Goal: Task Accomplishment & Management: Manage account settings

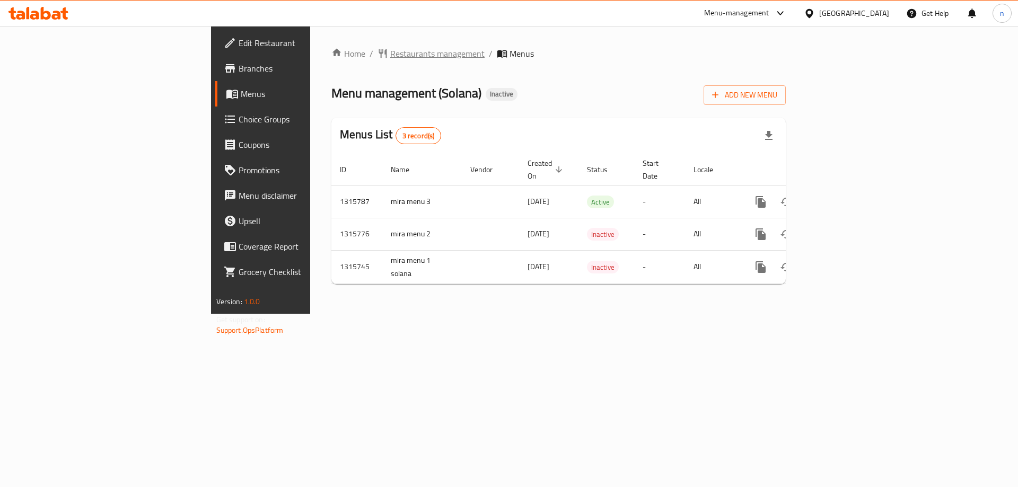
click at [390, 53] on span "Restaurants management" at bounding box center [437, 53] width 94 height 13
click at [239, 63] on span "Branches" at bounding box center [306, 68] width 134 height 13
click at [331, 97] on span "Menu management ( Solana )" at bounding box center [406, 93] width 150 height 24
click at [441, 119] on div "Menus List 3 record(s)" at bounding box center [558, 136] width 454 height 36
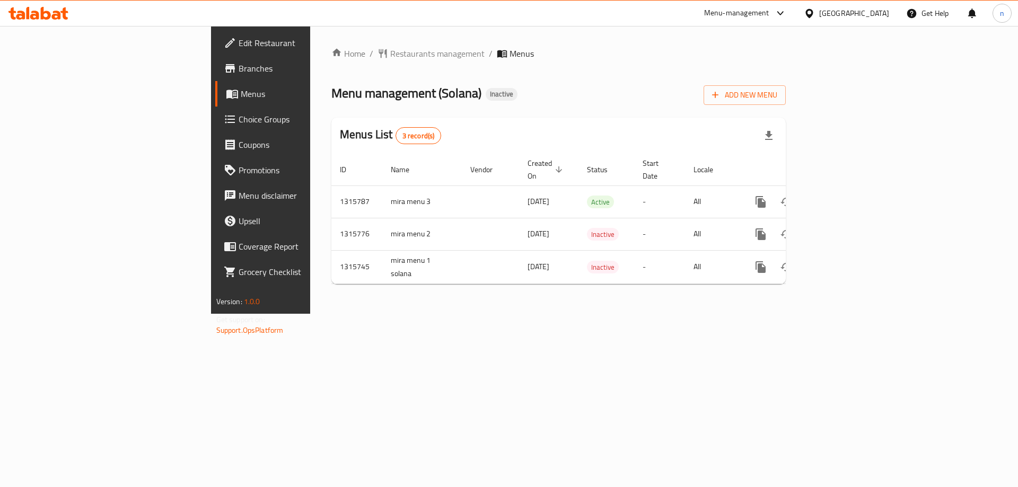
click at [459, 101] on div "Menu management ( Solana ) Inactive Add New Menu" at bounding box center [558, 93] width 454 height 24
click at [239, 40] on span "Edit Restaurant" at bounding box center [306, 43] width 134 height 13
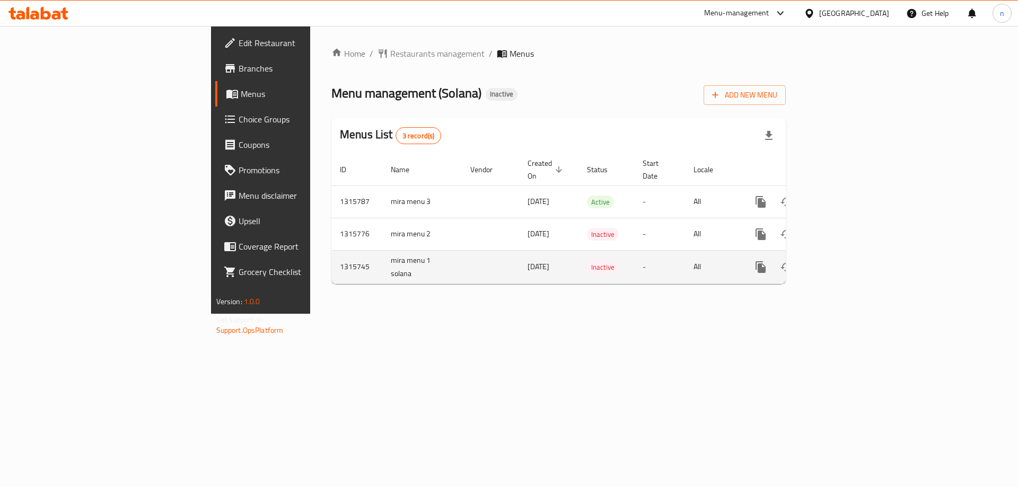
click at [818, 261] on icon "enhanced table" at bounding box center [812, 267] width 13 height 13
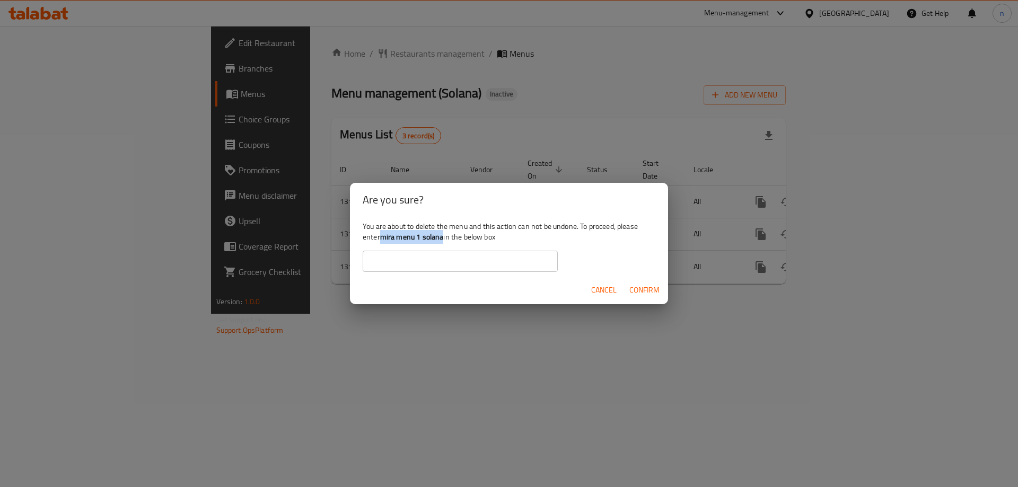
drag, startPoint x: 380, startPoint y: 235, endPoint x: 443, endPoint y: 238, distance: 63.1
click at [443, 238] on div "You are about to delete the menu and this action can not be undone. To proceed,…" at bounding box center [509, 246] width 318 height 59
copy div "mira menu 1 solana"
click at [433, 264] on input "text" at bounding box center [460, 261] width 195 height 21
paste input "mira menu 1 solana"
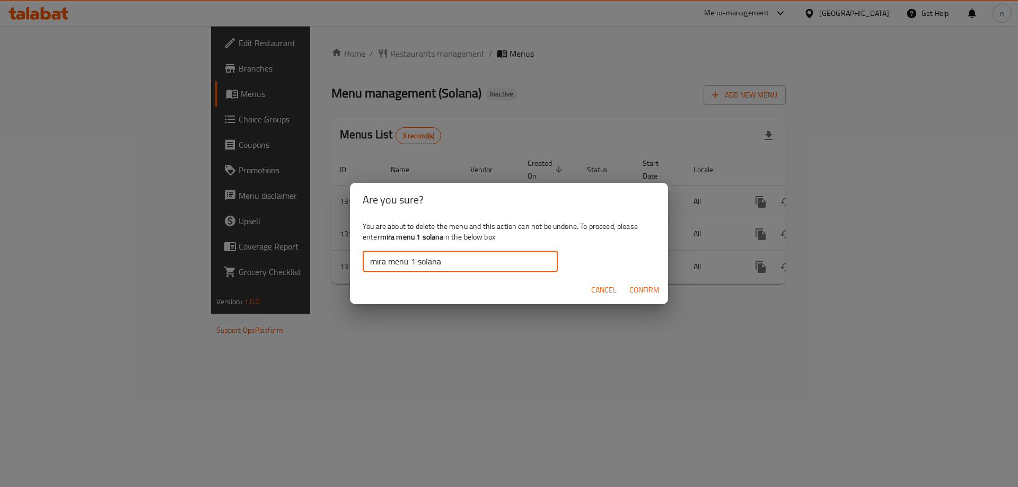
click at [371, 265] on input "mira menu 1 solana" at bounding box center [460, 261] width 195 height 21
type input "mira menu 1 solana"
click at [626, 291] on button "Confirm" at bounding box center [644, 291] width 39 height 20
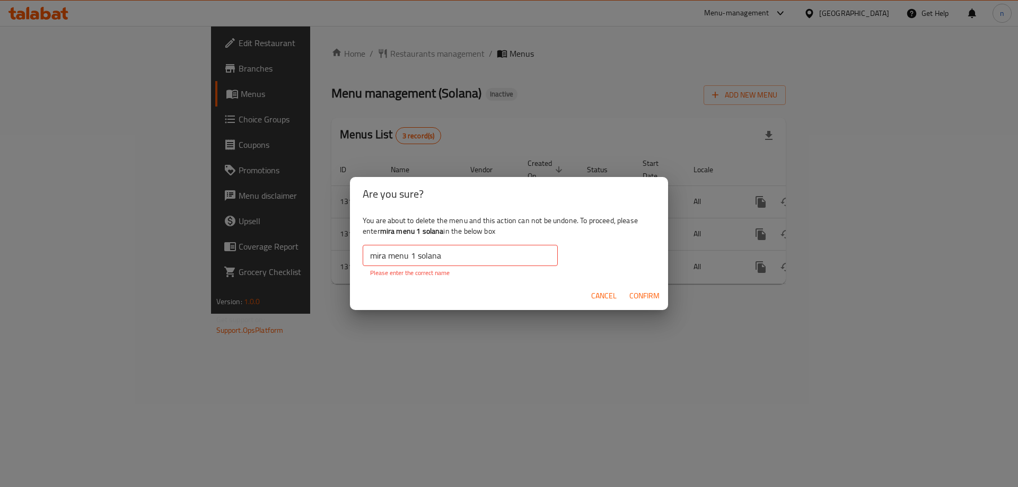
click at [642, 295] on span "Confirm" at bounding box center [645, 296] width 30 height 13
click at [495, 259] on input "mira menu 1 solana" at bounding box center [460, 255] width 195 height 21
click at [368, 259] on input "mira menu 1 solana" at bounding box center [460, 255] width 195 height 21
click at [448, 255] on input "mira menu 1 solana" at bounding box center [460, 255] width 195 height 21
click at [369, 258] on input "mira menu 1 solana" at bounding box center [460, 255] width 195 height 21
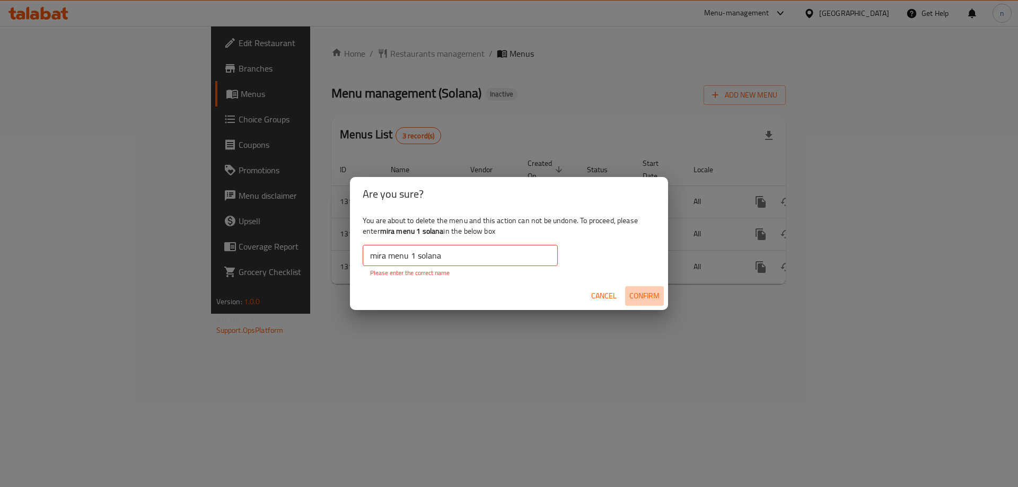
click at [641, 302] on span "Confirm" at bounding box center [645, 296] width 30 height 13
drag, startPoint x: 381, startPoint y: 230, endPoint x: 443, endPoint y: 234, distance: 62.7
click at [443, 234] on div "You are about to delete the menu and this action can not be undone. To proceed,…" at bounding box center [509, 246] width 318 height 71
copy b "mira menu 1 solana"
click at [429, 251] on input "mira menu 1 solana" at bounding box center [460, 255] width 195 height 21
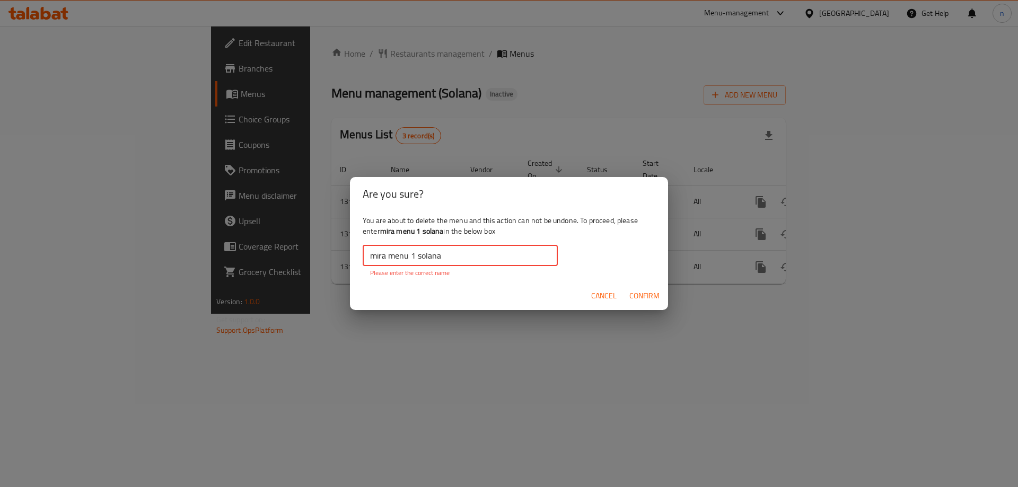
click at [429, 251] on input "mira menu 1 solana" at bounding box center [460, 255] width 195 height 21
click at [651, 298] on span "Confirm" at bounding box center [645, 296] width 30 height 13
click at [643, 298] on span "Confirm" at bounding box center [645, 296] width 30 height 13
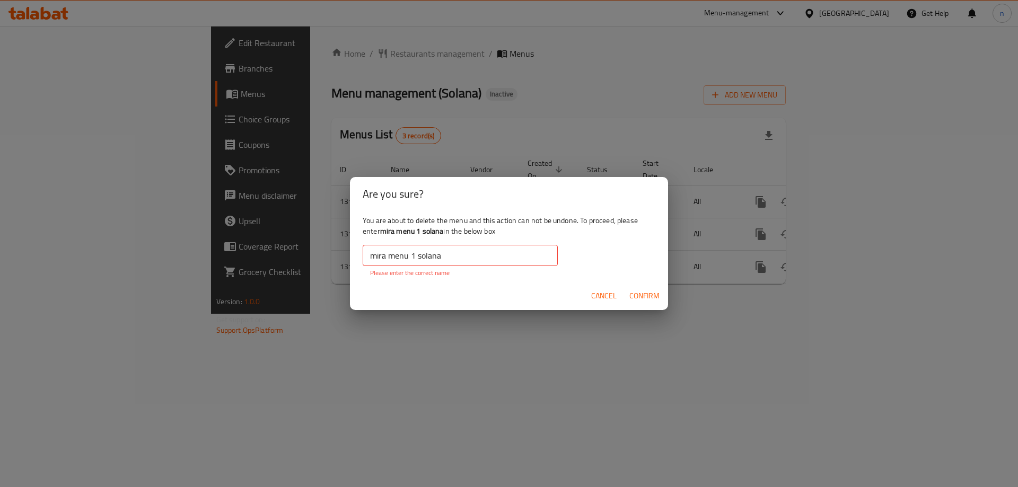
click at [606, 295] on span "Cancel" at bounding box center [603, 296] width 25 height 13
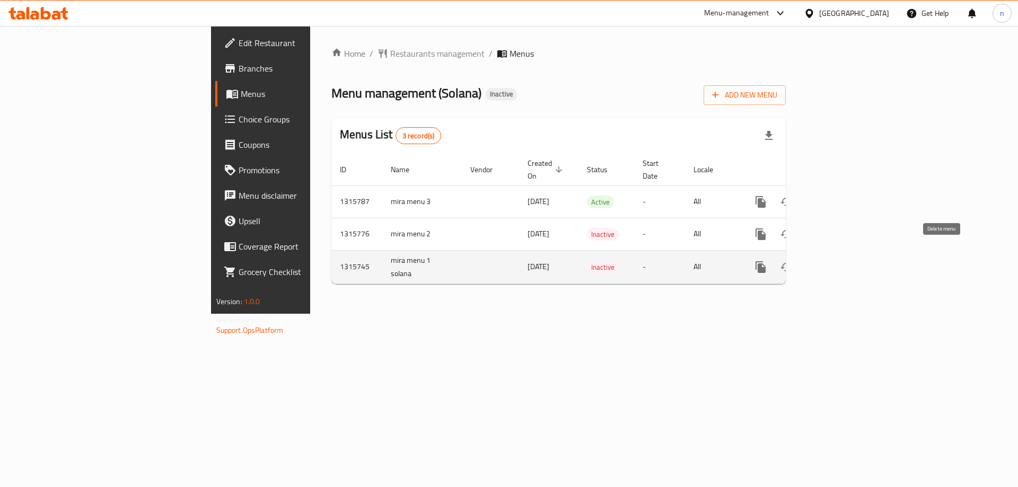
click at [825, 258] on button "enhanced table" at bounding box center [811, 267] width 25 height 25
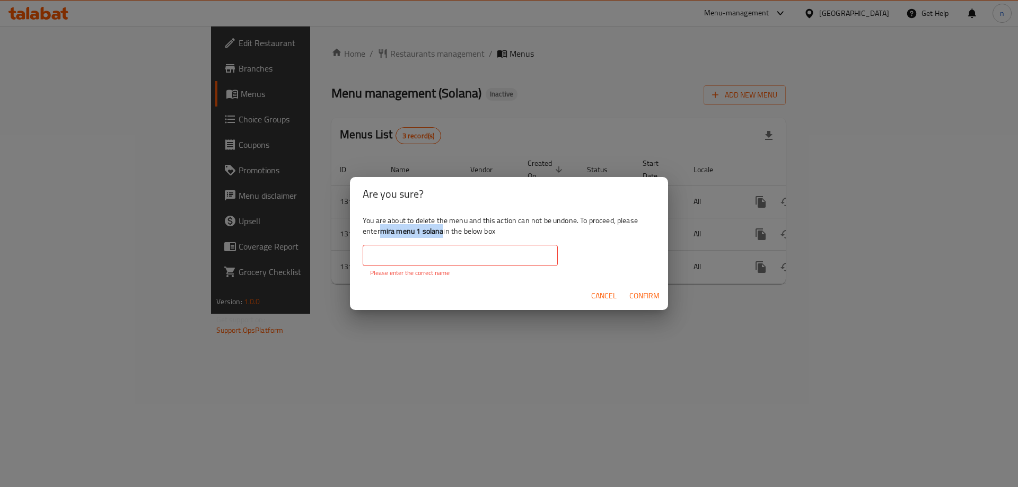
drag, startPoint x: 380, startPoint y: 233, endPoint x: 443, endPoint y: 232, distance: 63.1
click at [443, 232] on div "You are about to delete the menu and this action can not be undone. To proceed,…" at bounding box center [509, 246] width 318 height 71
click at [405, 226] on b "mira menu 1 solana" at bounding box center [412, 231] width 64 height 14
drag, startPoint x: 381, startPoint y: 231, endPoint x: 443, endPoint y: 233, distance: 62.1
click at [443, 233] on b "mira menu 1 solana" at bounding box center [412, 231] width 64 height 14
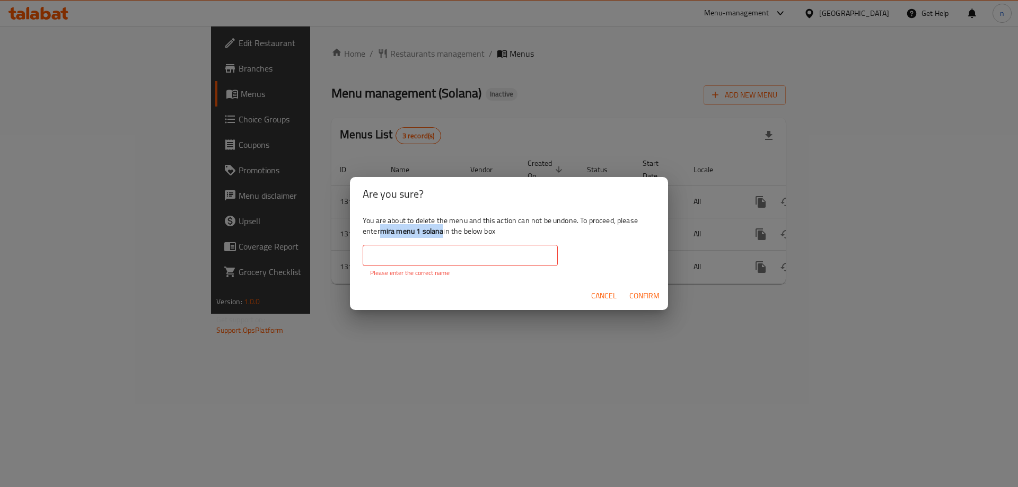
copy b "mira menu 1 solana"
click at [430, 256] on input "text" at bounding box center [460, 255] width 195 height 21
paste input "mira menu 1 solana"
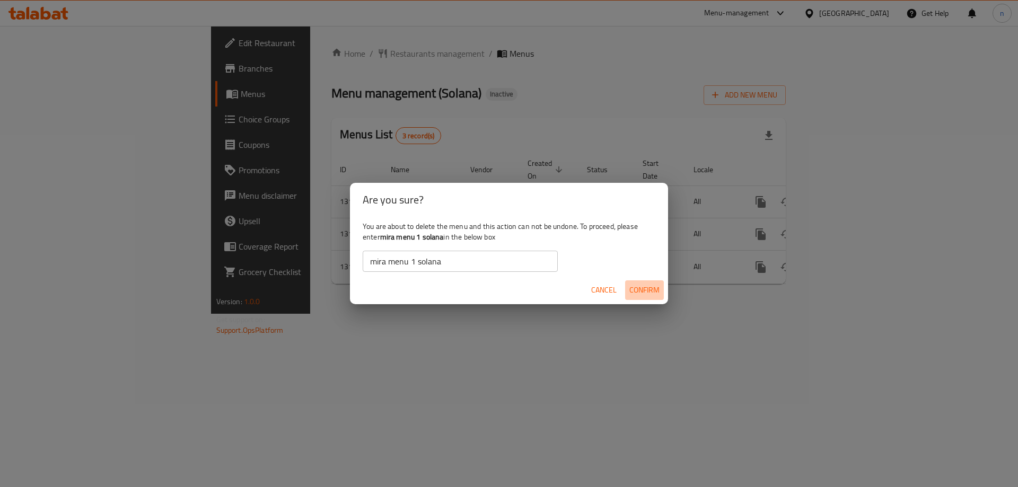
click at [649, 291] on span "Confirm" at bounding box center [645, 290] width 30 height 13
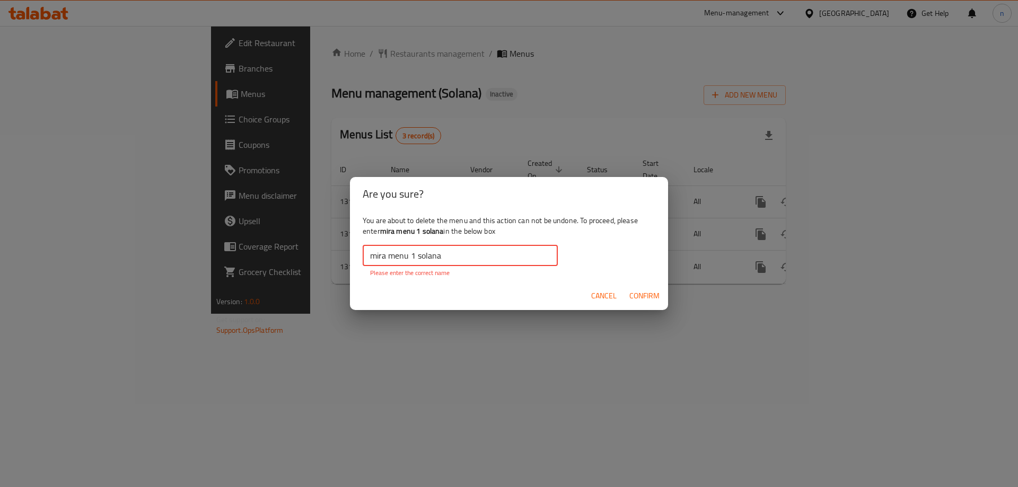
click at [368, 261] on input "mira menu 1 solana" at bounding box center [460, 255] width 195 height 21
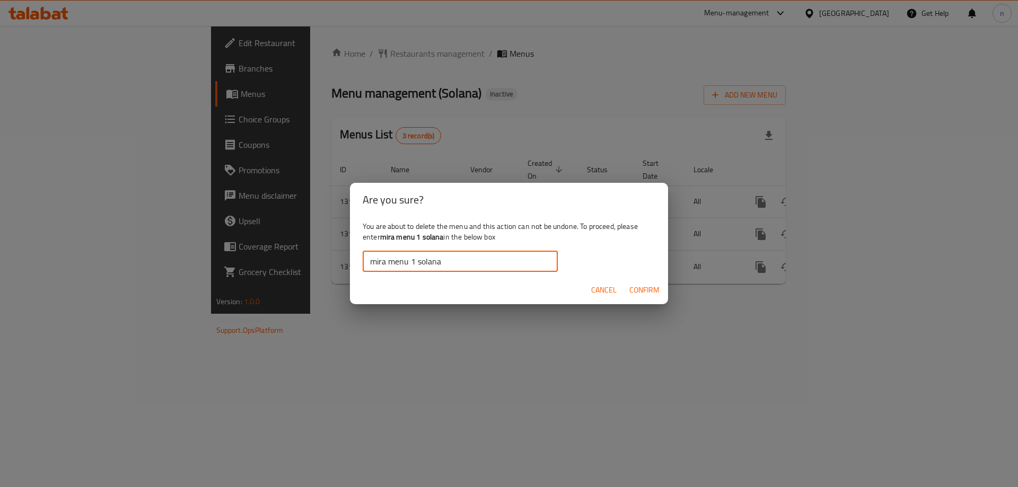
click at [631, 291] on span "Confirm" at bounding box center [645, 290] width 30 height 13
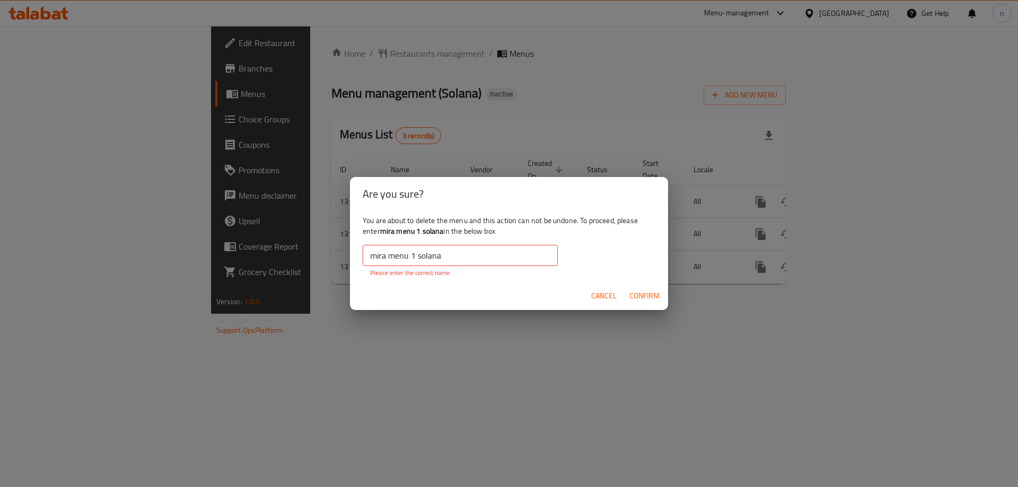
click at [368, 255] on input "mira menu 1 solana" at bounding box center [460, 255] width 195 height 21
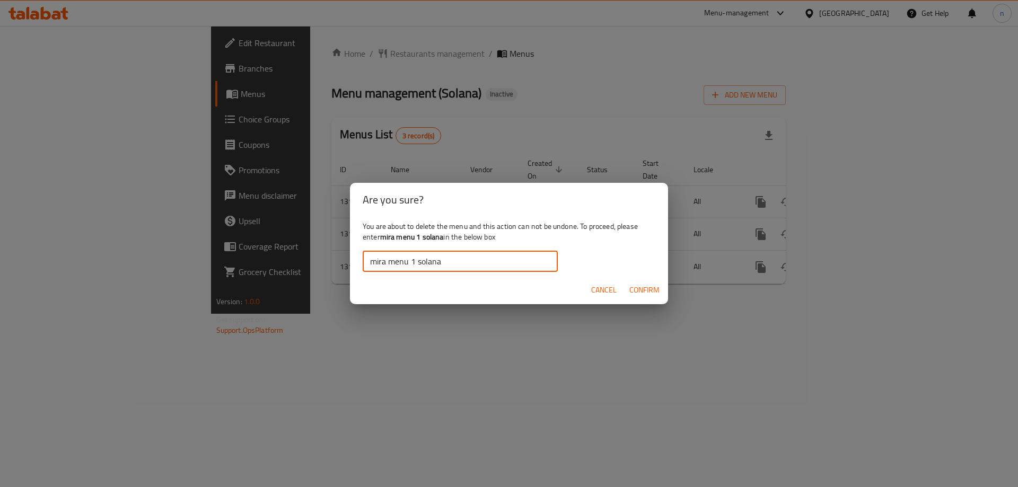
type input "mira menu 1 solana"
click at [631, 286] on span "Confirm" at bounding box center [645, 290] width 30 height 13
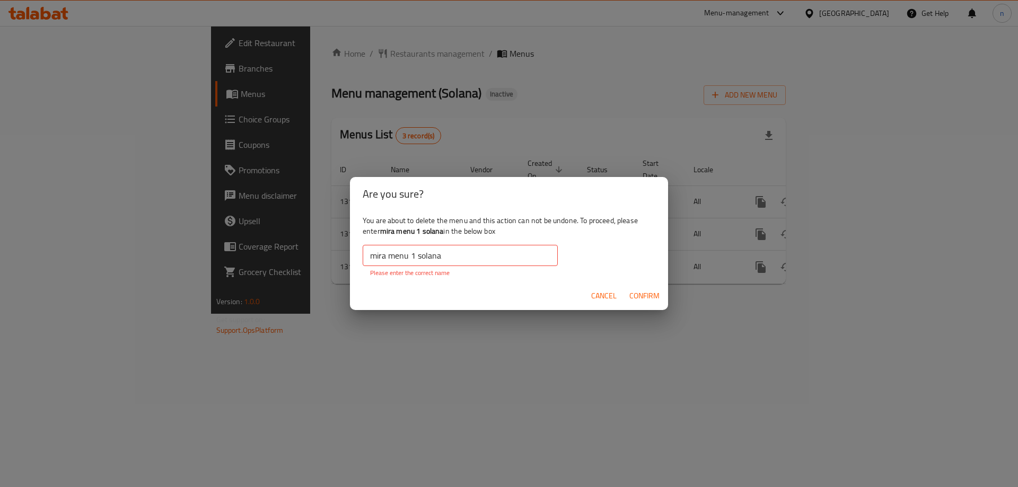
click at [622, 294] on div "Cancel Confirm" at bounding box center [509, 296] width 318 height 28
click at [605, 296] on span "Cancel" at bounding box center [603, 296] width 25 height 13
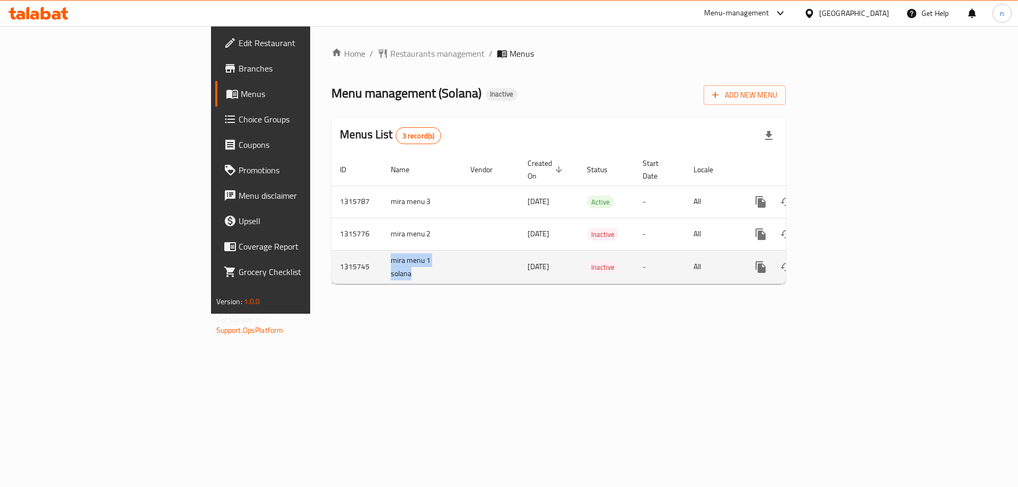
drag, startPoint x: 249, startPoint y: 247, endPoint x: 282, endPoint y: 263, distance: 36.3
click at [382, 263] on td "mira menu 1 solana" at bounding box center [422, 266] width 80 height 33
copy td "mira menu 1 solana"
click at [818, 261] on icon "enhanced table" at bounding box center [812, 267] width 13 height 13
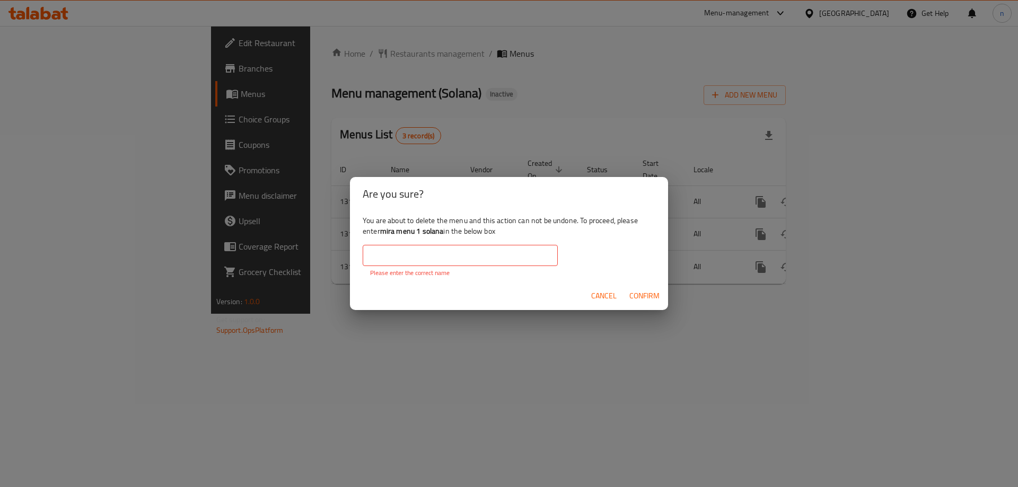
click at [486, 248] on input "text" at bounding box center [460, 255] width 195 height 21
paste input "mira menu 1 solana"
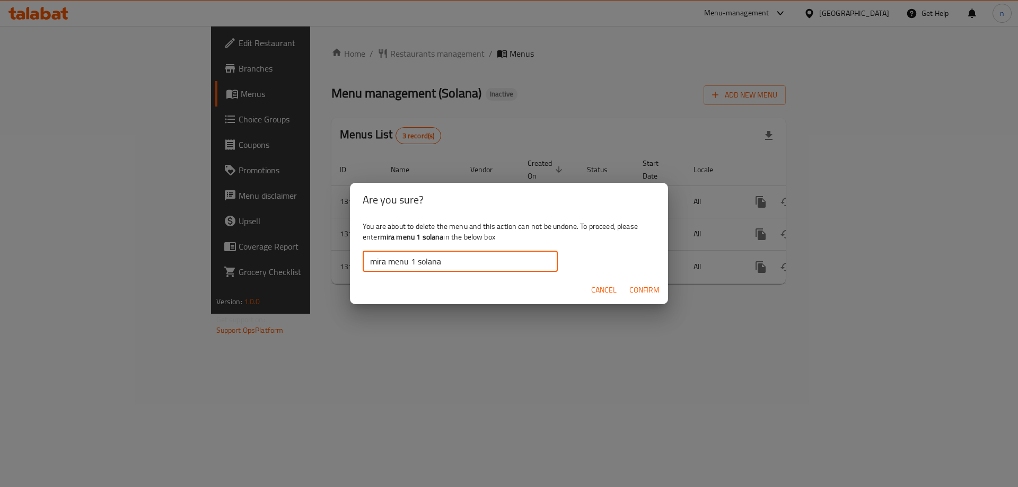
click at [418, 266] on input "mira menu 1 solana" at bounding box center [460, 261] width 195 height 21
click at [633, 284] on span "Confirm" at bounding box center [645, 290] width 30 height 13
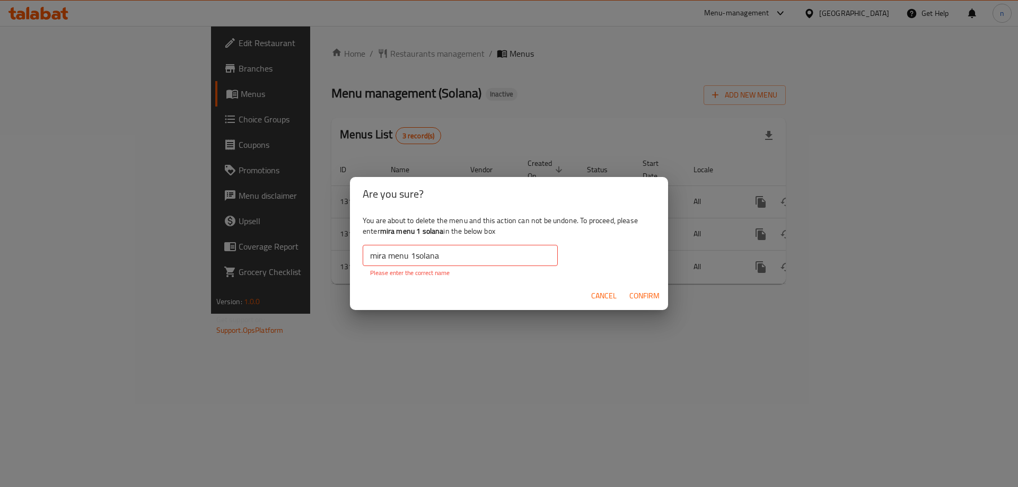
click at [414, 258] on input "mira menu 1solana" at bounding box center [460, 255] width 195 height 21
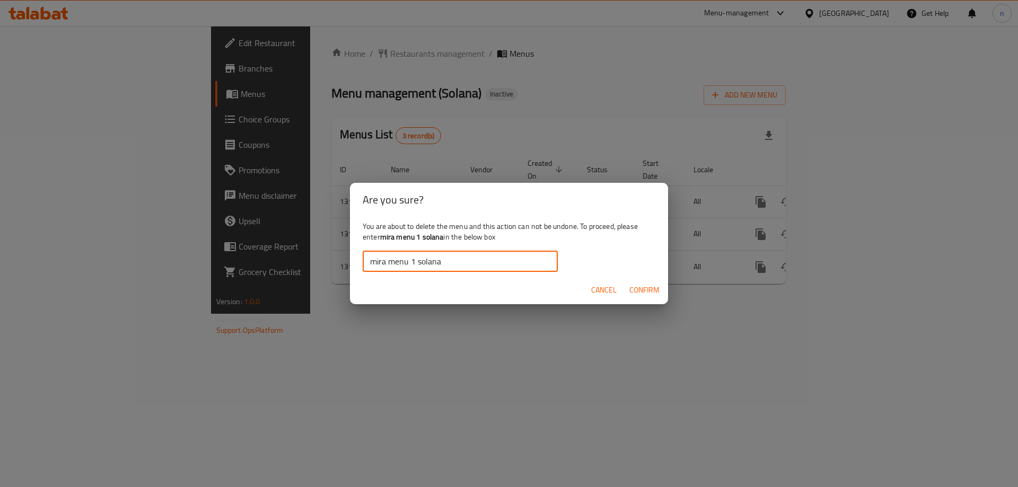
click at [634, 295] on span "Confirm" at bounding box center [645, 290] width 30 height 13
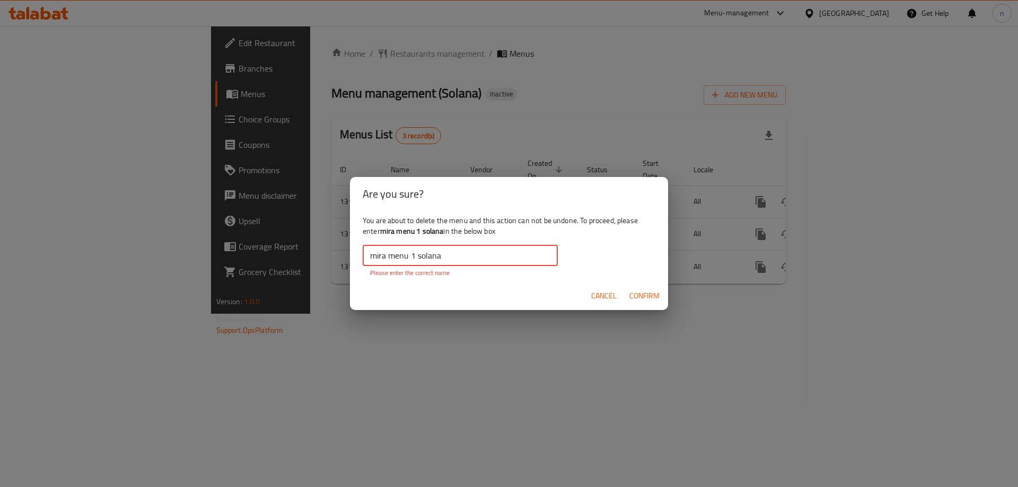
click at [371, 260] on input "mira menu 1 solana" at bounding box center [460, 255] width 195 height 21
click at [638, 299] on span "Confirm" at bounding box center [645, 296] width 30 height 13
click at [414, 258] on input "mira menu 1 solana" at bounding box center [460, 255] width 195 height 21
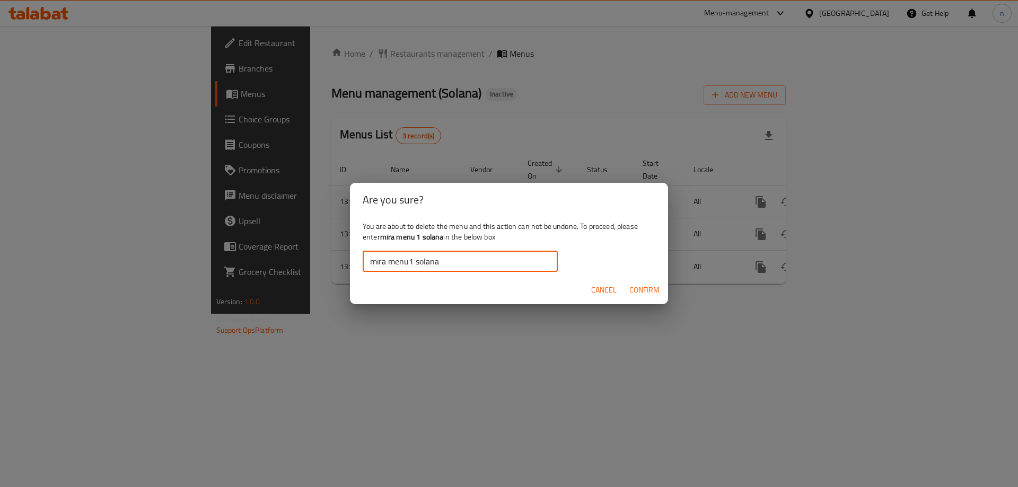
type input "mira menu1 solana"
click at [623, 278] on div "Cancel Confirm" at bounding box center [509, 290] width 318 height 28
click at [632, 281] on button "Confirm" at bounding box center [644, 291] width 39 height 20
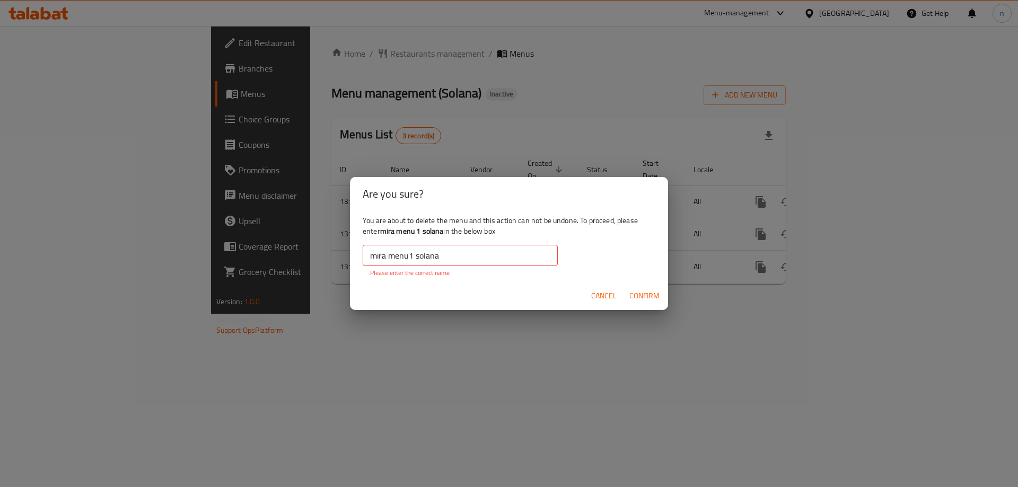
click at [618, 303] on button "Cancel" at bounding box center [604, 296] width 34 height 20
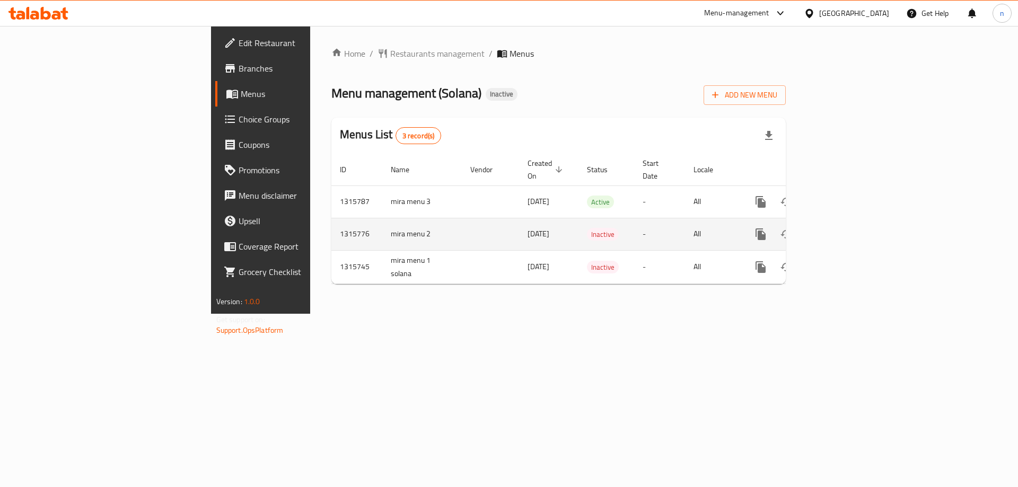
click at [844, 228] on icon "enhanced table" at bounding box center [837, 234] width 13 height 13
click at [818, 229] on icon "enhanced table" at bounding box center [812, 235] width 13 height 13
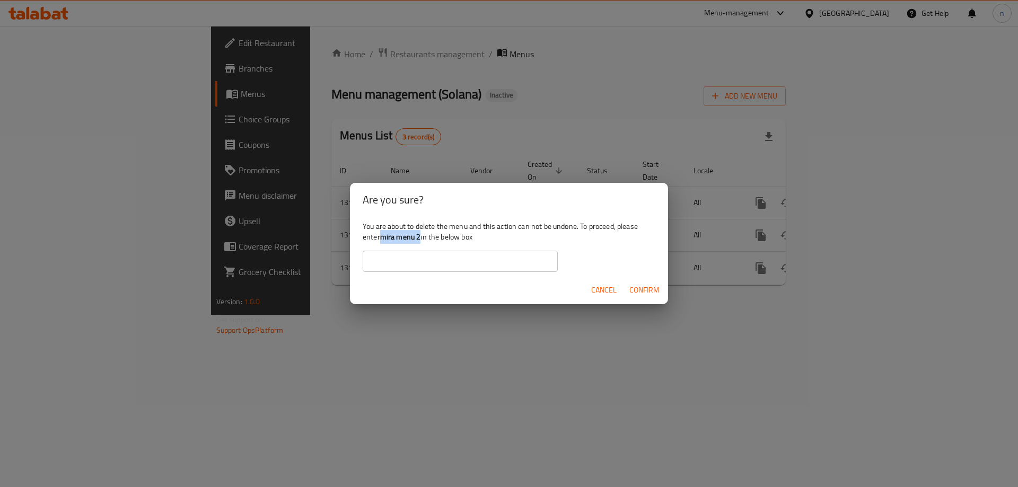
drag, startPoint x: 381, startPoint y: 240, endPoint x: 420, endPoint y: 243, distance: 38.9
click at [420, 243] on b "mira menu 2" at bounding box center [400, 237] width 41 height 14
copy b "mira menu 2"
click at [408, 261] on input "text" at bounding box center [460, 261] width 195 height 21
paste input "mira menu 2"
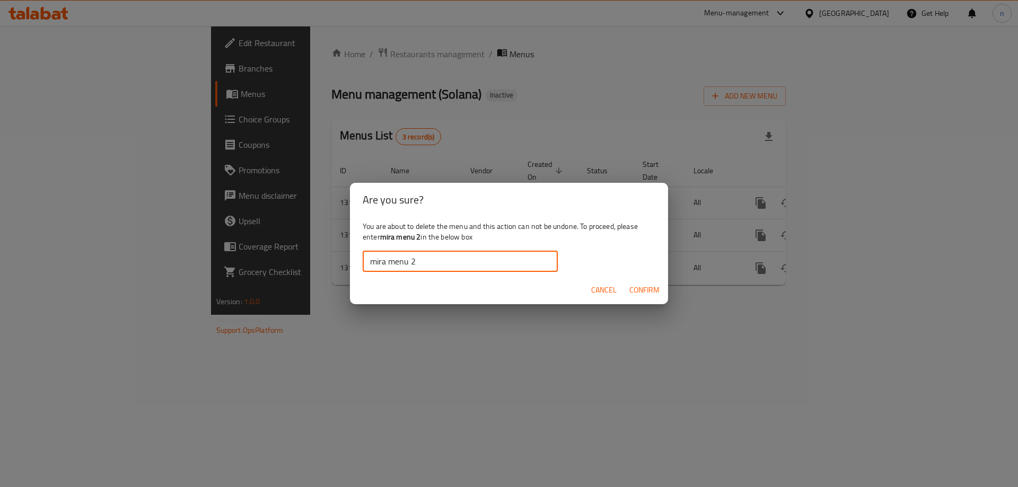
type input "mira menu 2"
click at [639, 285] on span "Confirm" at bounding box center [645, 290] width 30 height 13
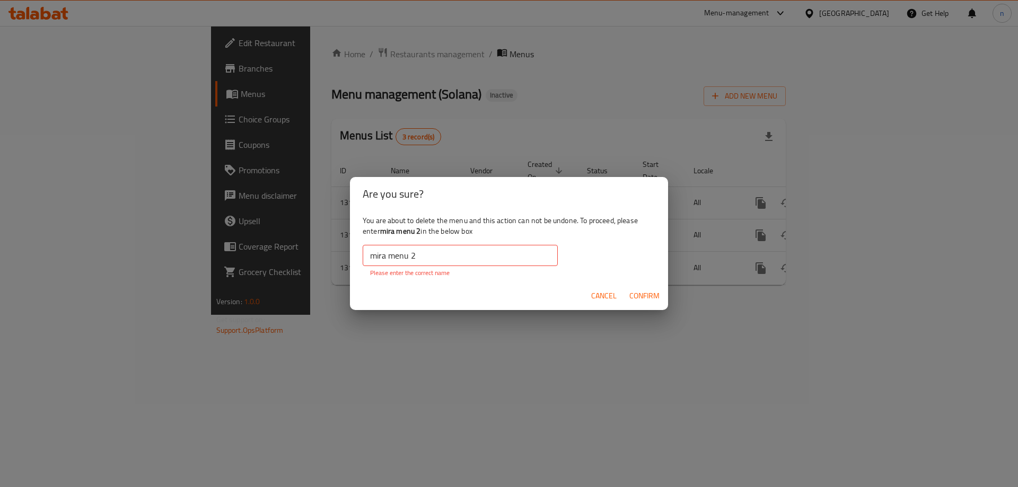
click at [602, 299] on span "Cancel" at bounding box center [603, 296] width 25 height 13
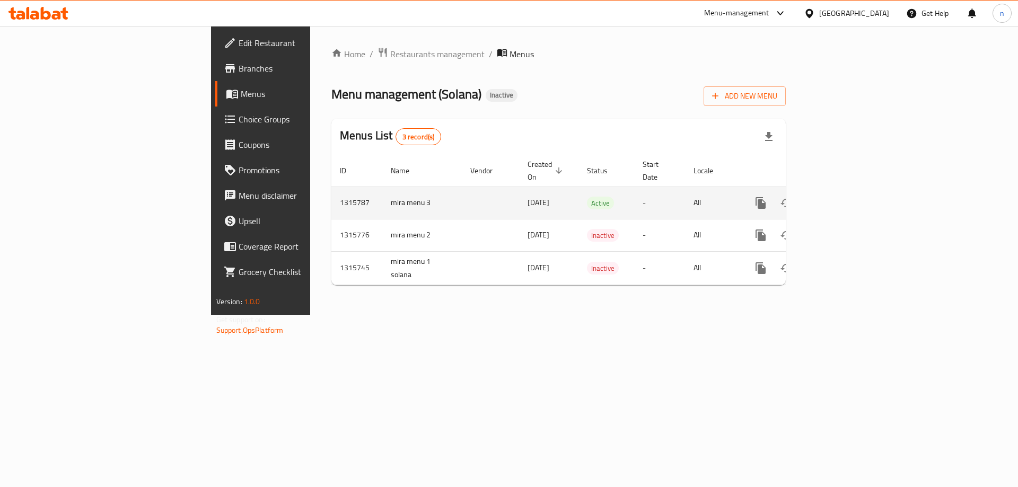
click at [579, 190] on td "Active" at bounding box center [607, 203] width 56 height 32
